Goal: Use online tool/utility: Use online tool/utility

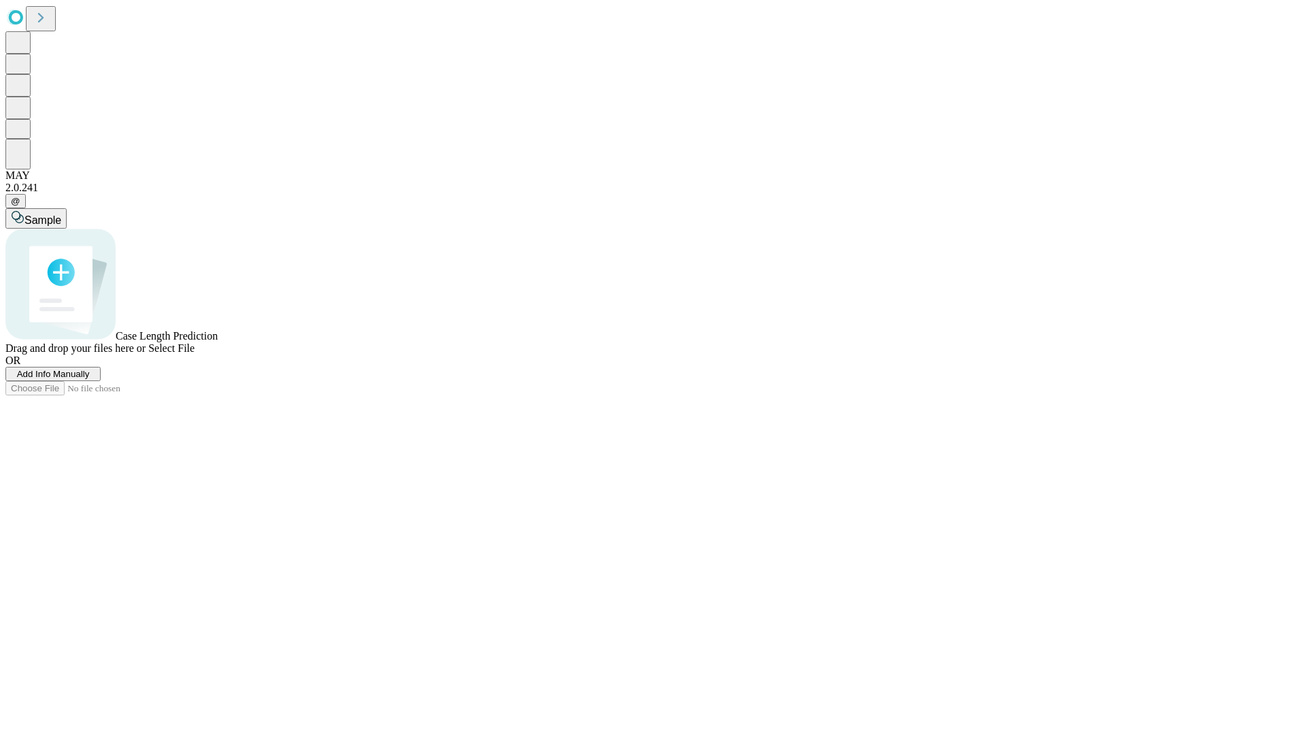
click at [90, 379] on span "Add Info Manually" at bounding box center [53, 374] width 73 height 10
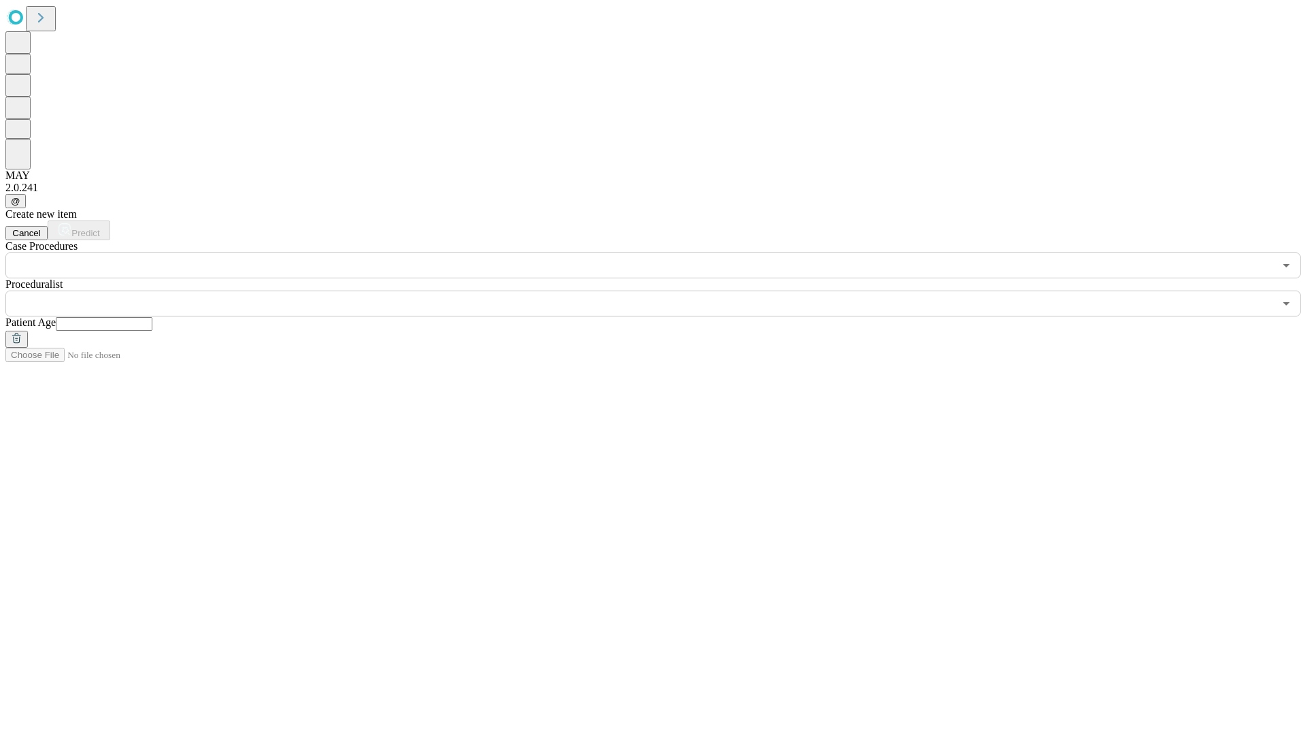
click at [152, 317] on input "text" at bounding box center [104, 324] width 97 height 14
type input "**"
click at [663, 291] on input "text" at bounding box center [639, 304] width 1269 height 26
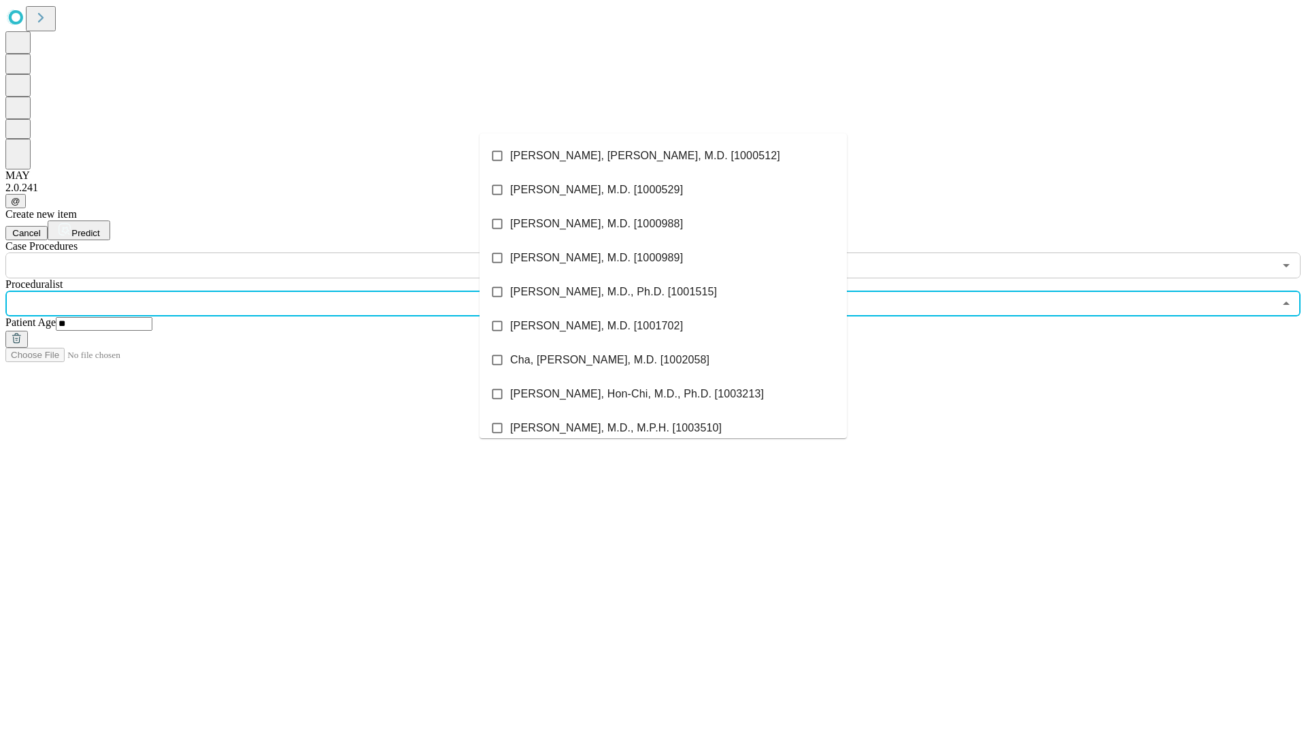
click at [663, 156] on li "[PERSON_NAME], [PERSON_NAME], M.D. [1000512]" at bounding box center [663, 156] width 367 height 34
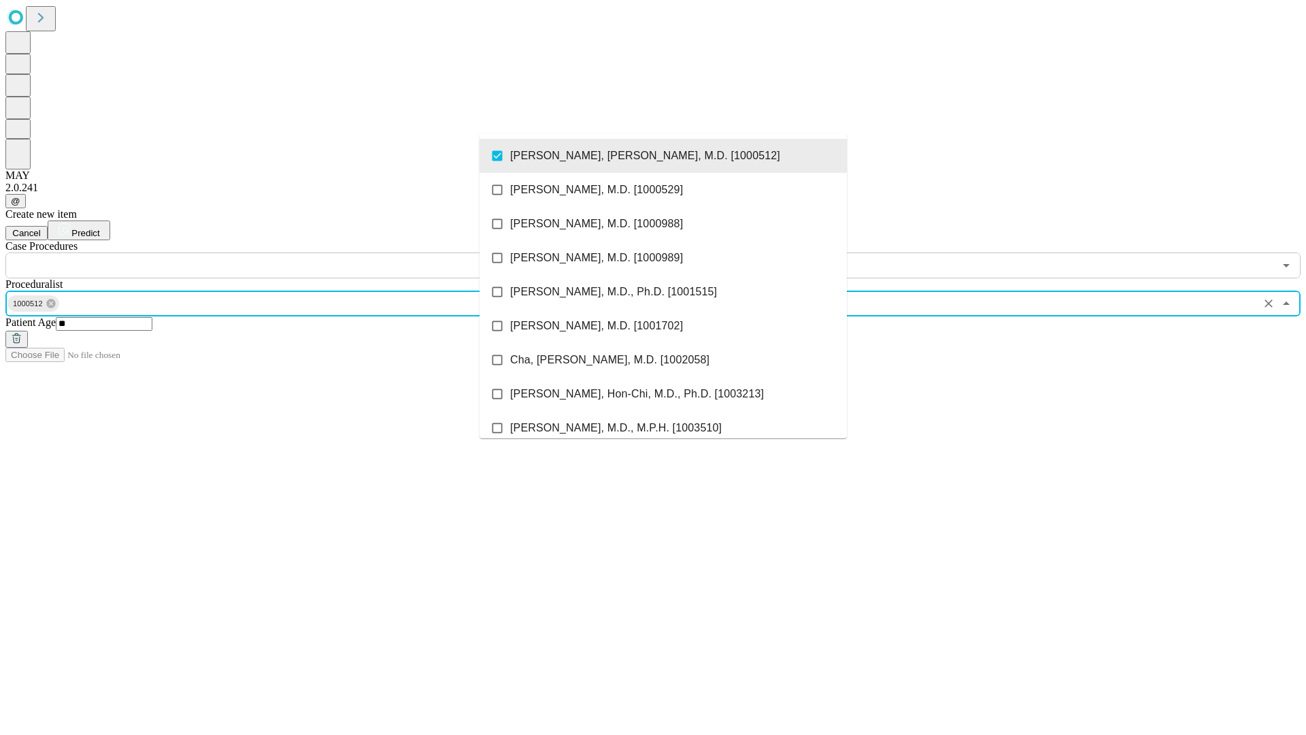
click at [286, 252] on input "text" at bounding box center [639, 265] width 1269 height 26
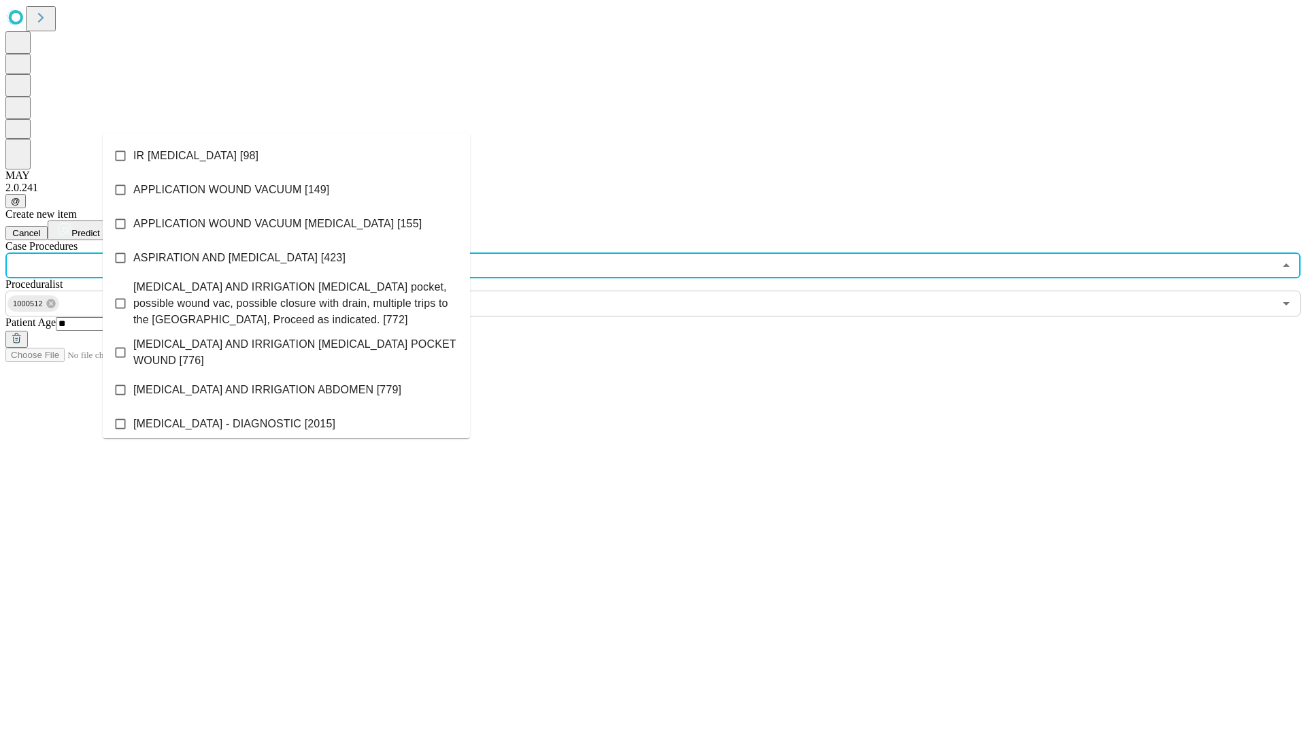
click at [286, 156] on li "IR [MEDICAL_DATA] [98]" at bounding box center [286, 156] width 367 height 34
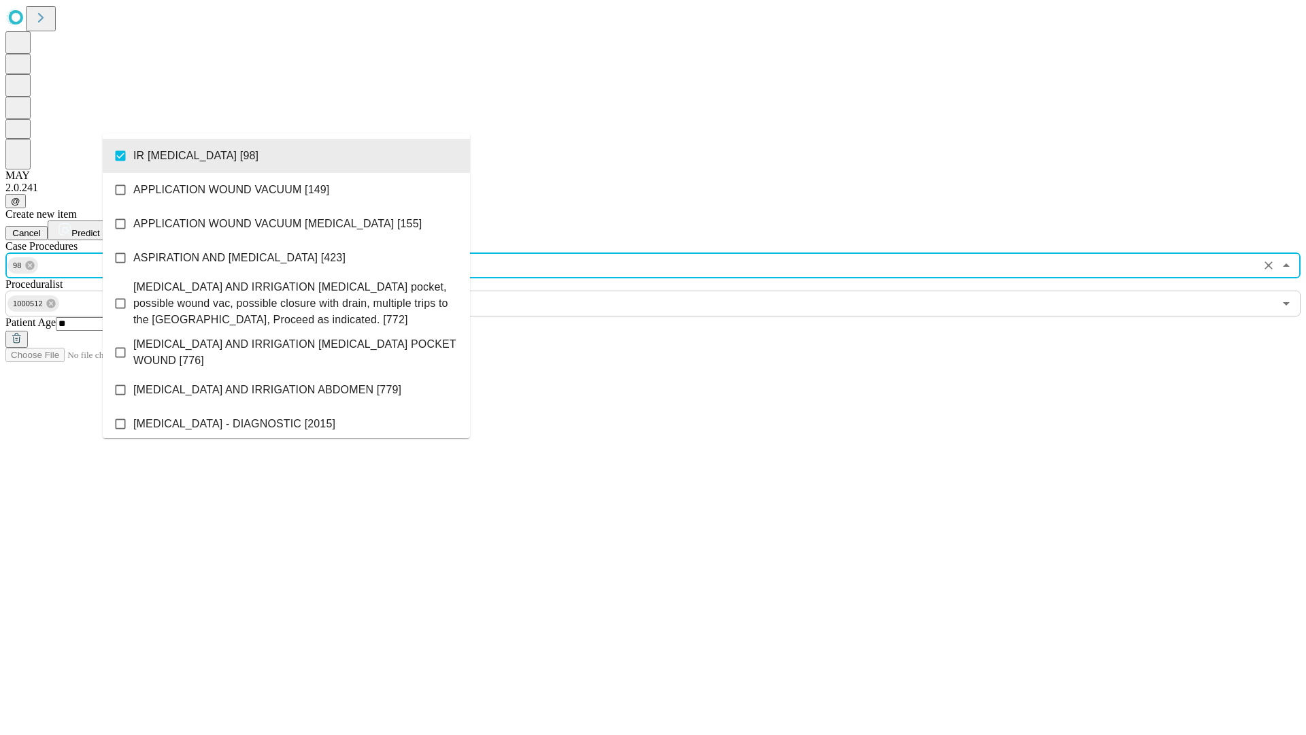
click at [99, 228] on span "Predict" at bounding box center [85, 233] width 28 height 10
